Goal: Transaction & Acquisition: Subscribe to service/newsletter

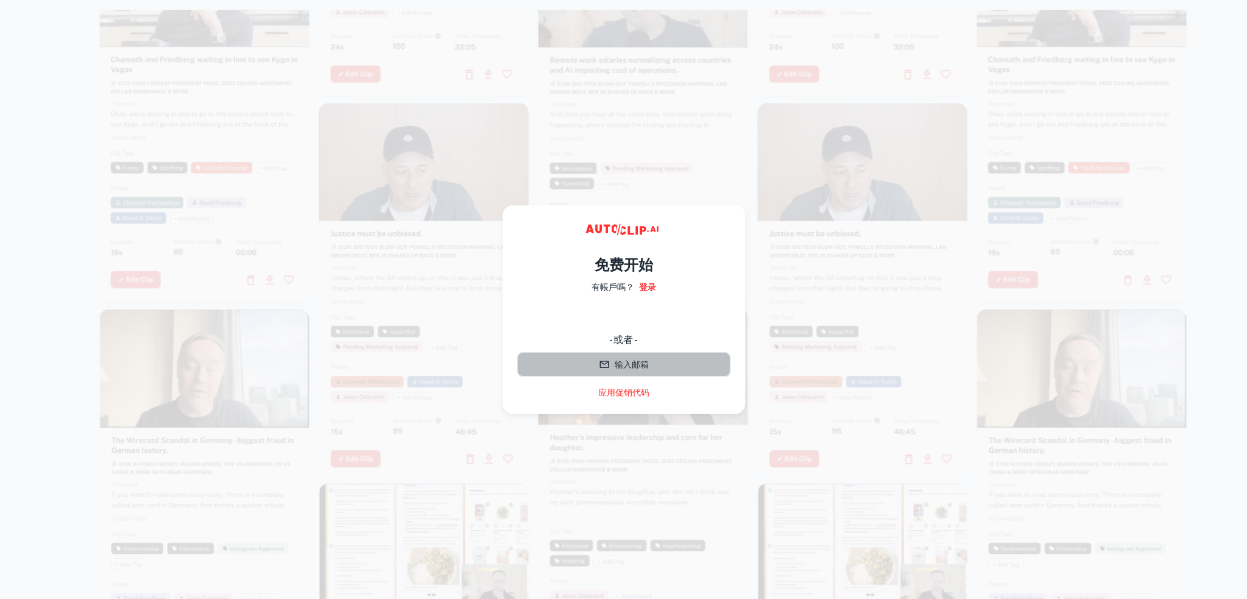
click at [651, 362] on button "输入邮箱" at bounding box center [623, 364] width 213 height 24
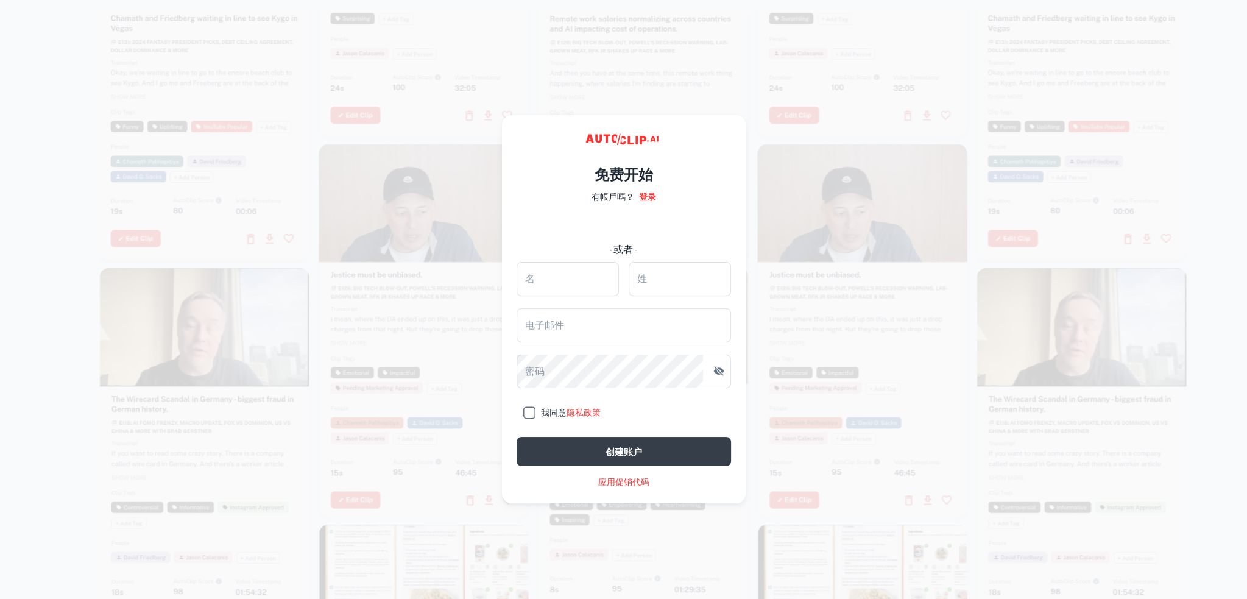
click at [883, 387] on div at bounding box center [863, 330] width 210 height 373
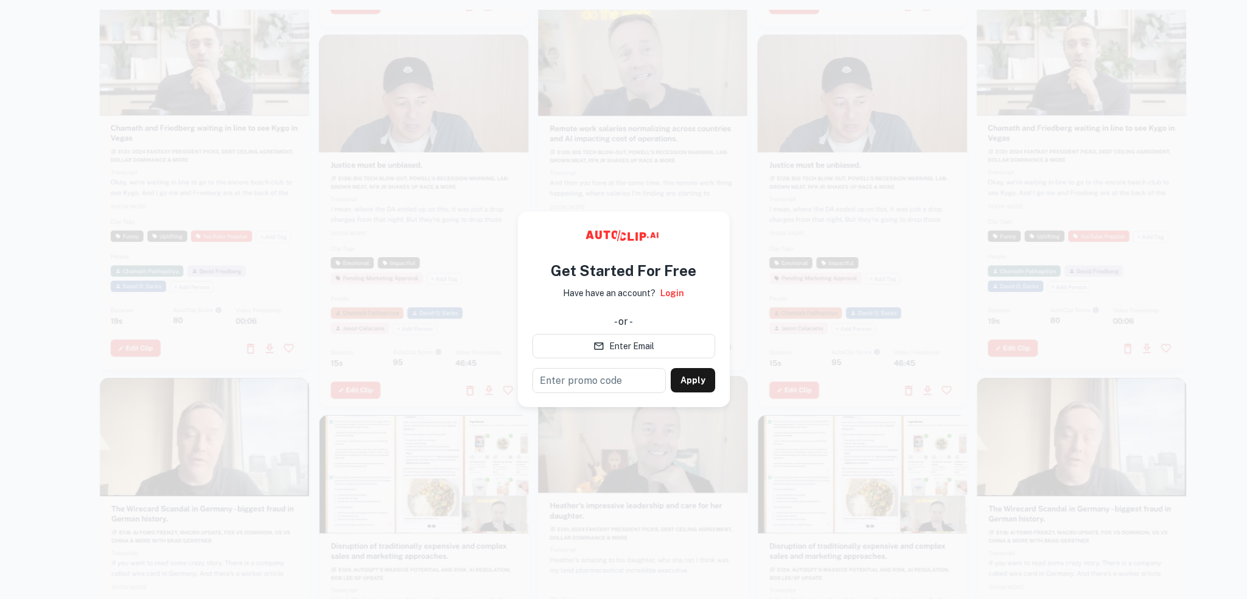
scroll to position [10, 0]
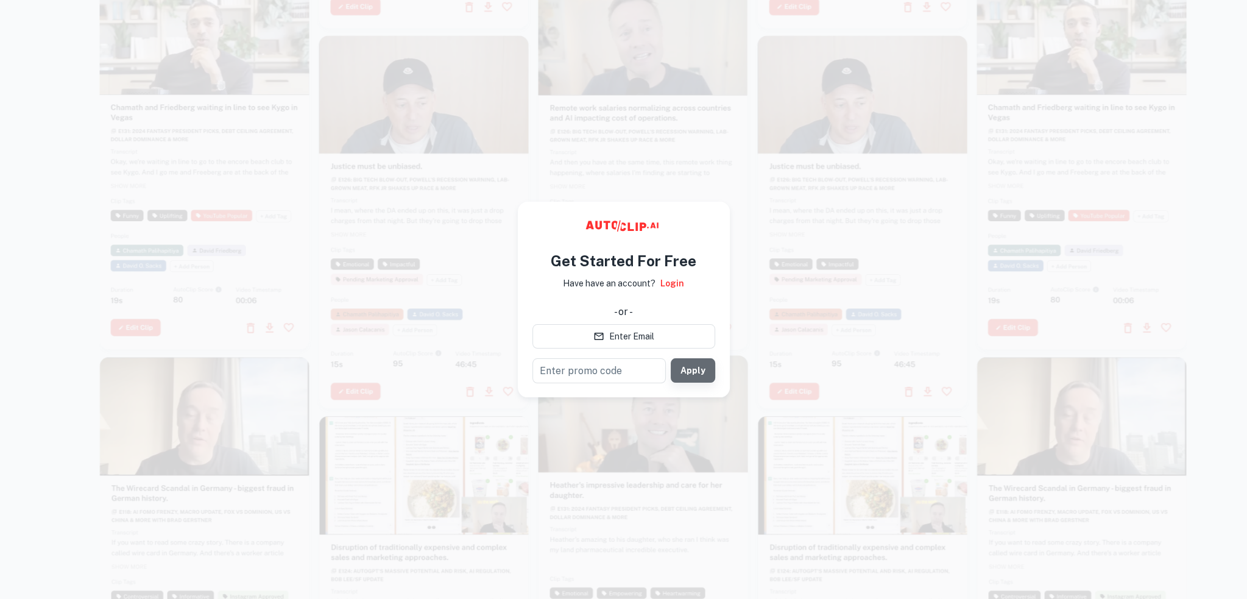
click at [701, 375] on button "Apply" at bounding box center [693, 370] width 44 height 24
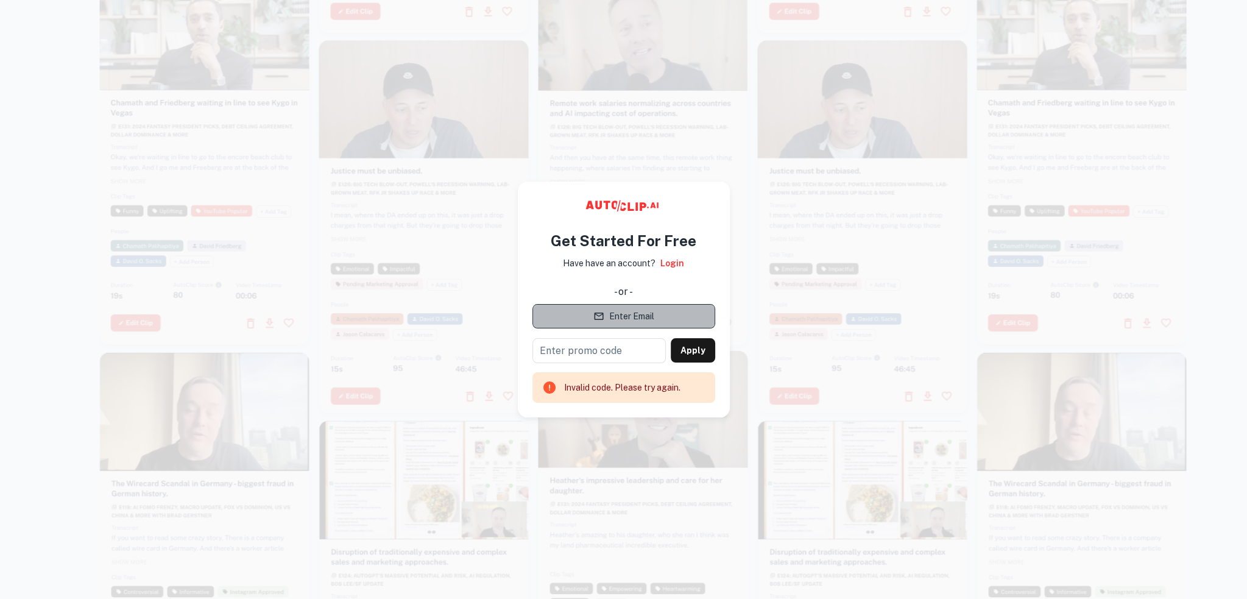
click at [630, 319] on button "Enter Email" at bounding box center [623, 316] width 183 height 24
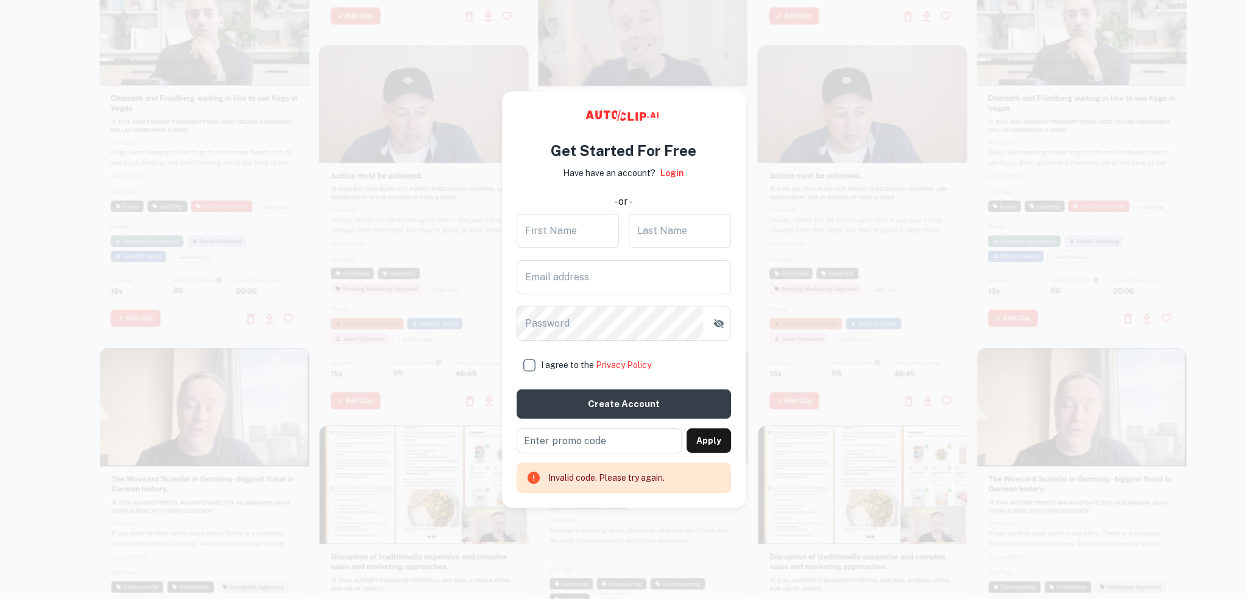
click at [815, 201] on div at bounding box center [863, 230] width 210 height 373
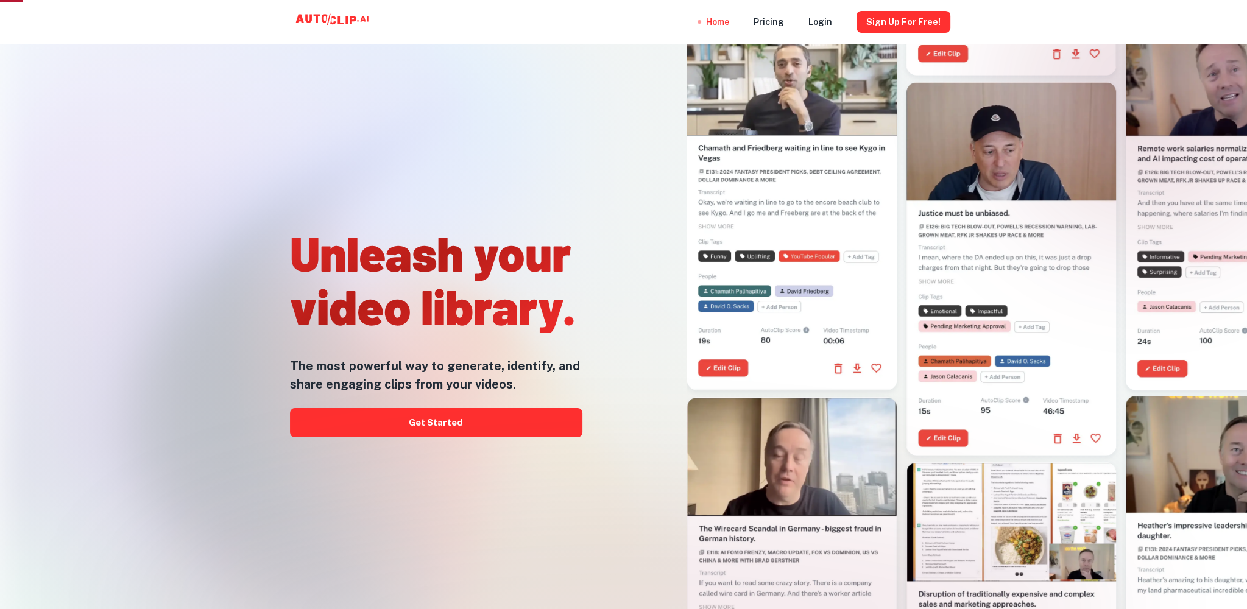
click at [757, 189] on div at bounding box center [792, 203] width 210 height 373
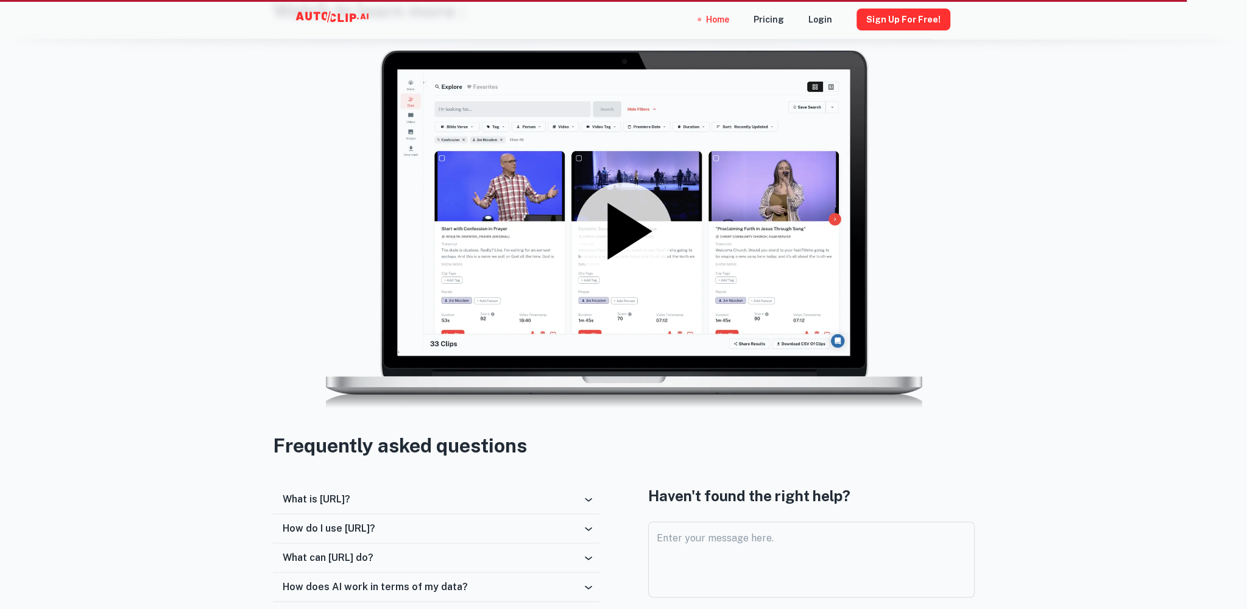
scroll to position [1257, 0]
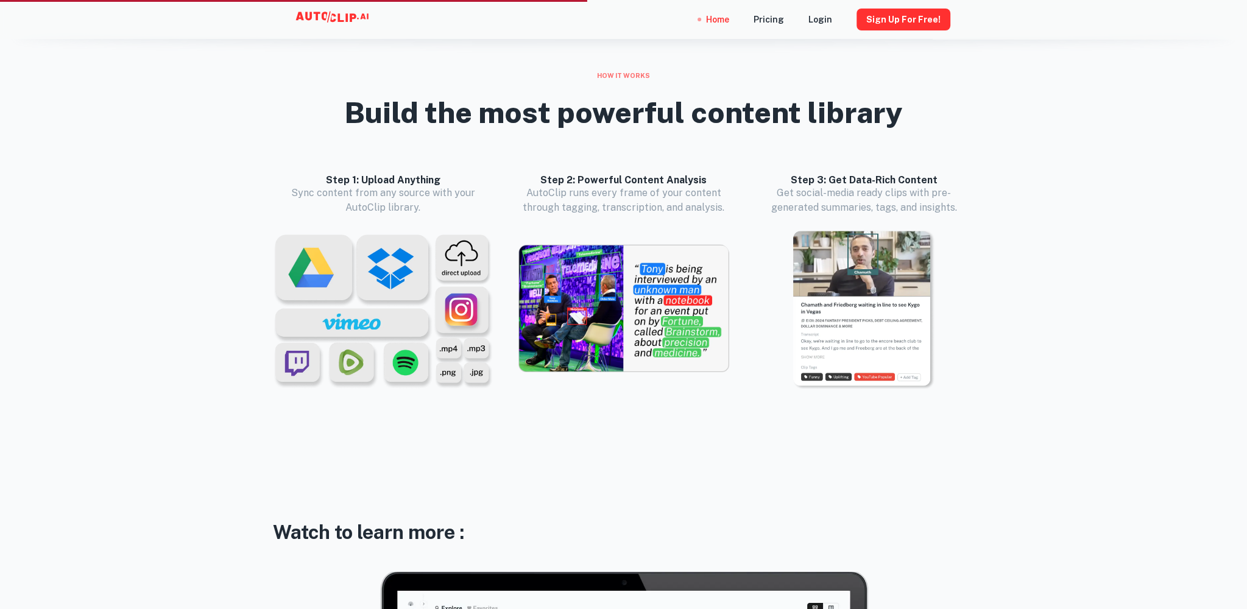
drag, startPoint x: 615, startPoint y: 320, endPoint x: 629, endPoint y: 319, distance: 14.1
click at [613, 319] on img at bounding box center [623, 309] width 211 height 130
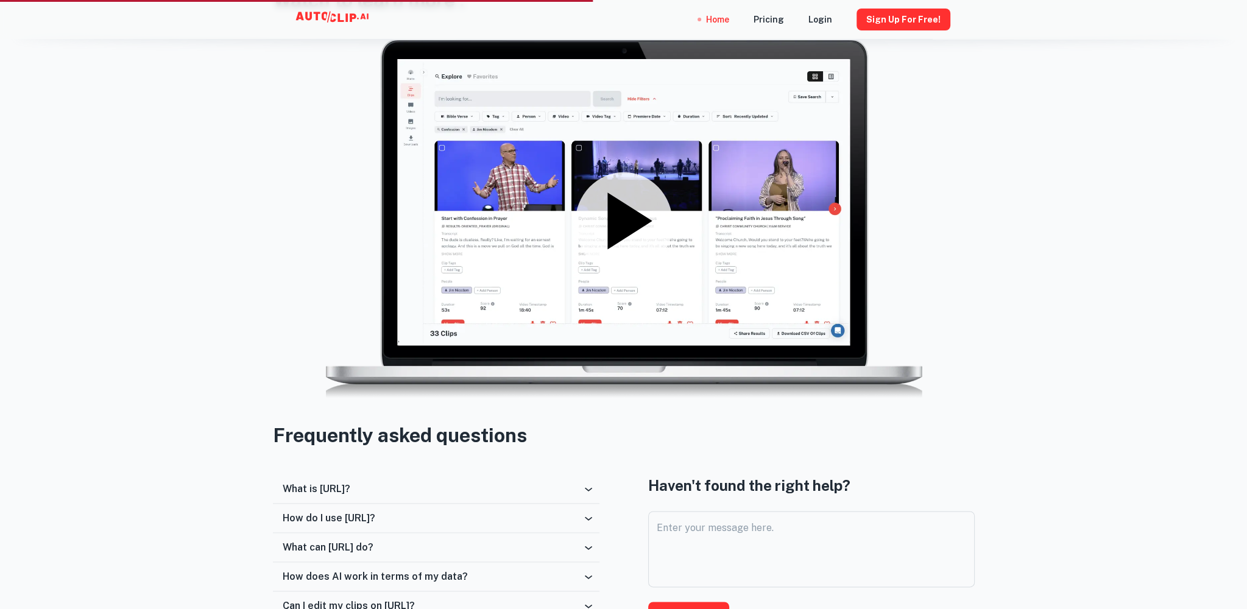
scroll to position [1867, 0]
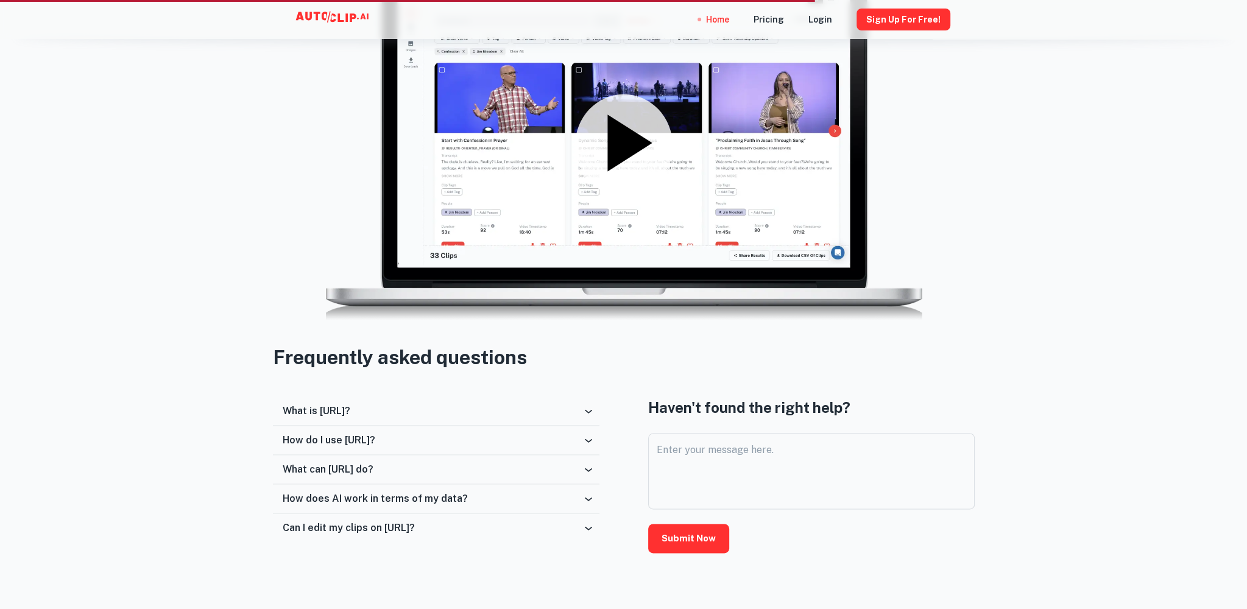
click at [603, 149] on icon at bounding box center [623, 142] width 97 height 97
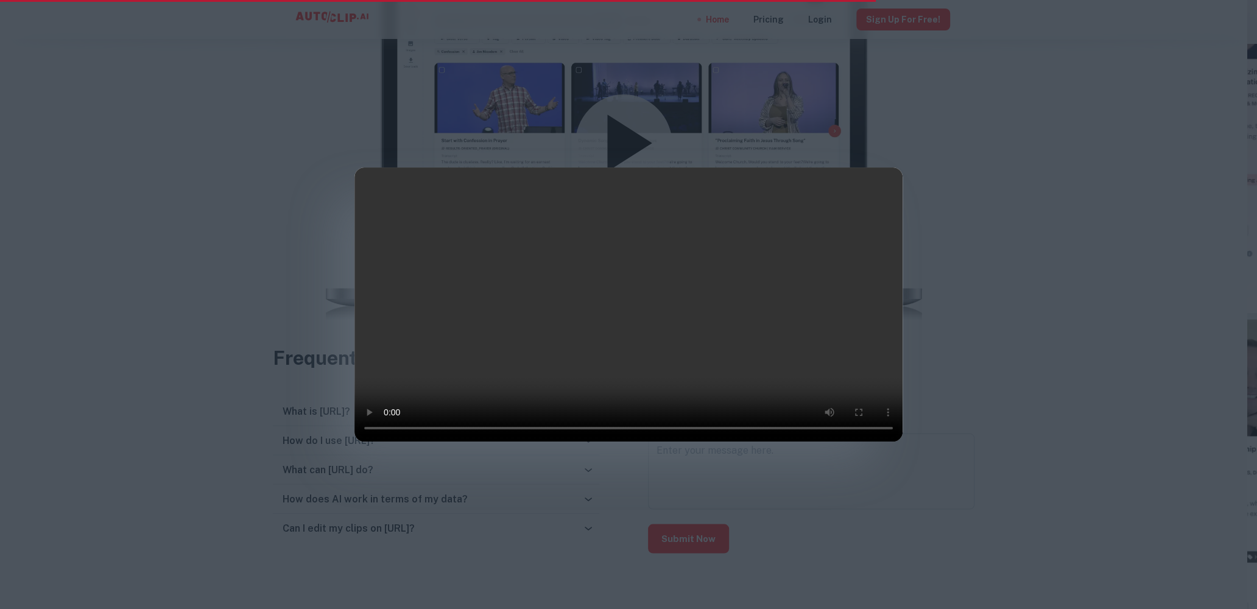
click at [1237, 393] on div at bounding box center [628, 304] width 1257 height 609
